Goal: Transaction & Acquisition: Purchase product/service

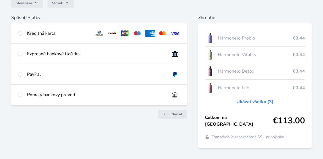
scroll to position [66, 0]
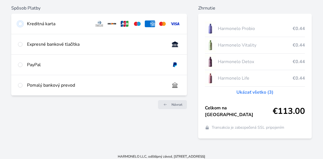
click at [20, 24] on input "radio" at bounding box center [20, 24] width 4 height 4
radio input "true"
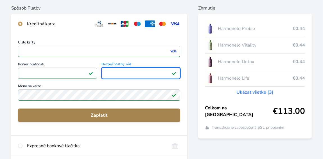
click at [95, 116] on span "Zaplatiť" at bounding box center [98, 115] width 153 height 7
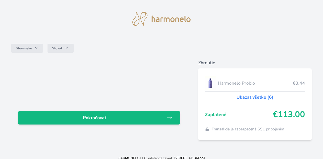
scroll to position [16, 0]
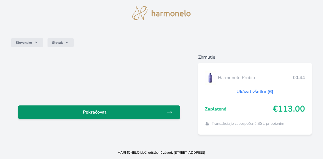
click at [101, 112] on span "Pokračovať" at bounding box center [94, 112] width 144 height 7
